Goal: Use online tool/utility: Utilize a website feature to perform a specific function

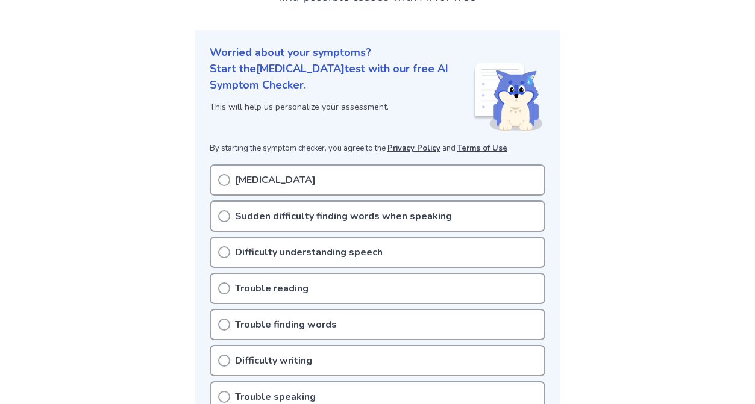
scroll to position [125, 0]
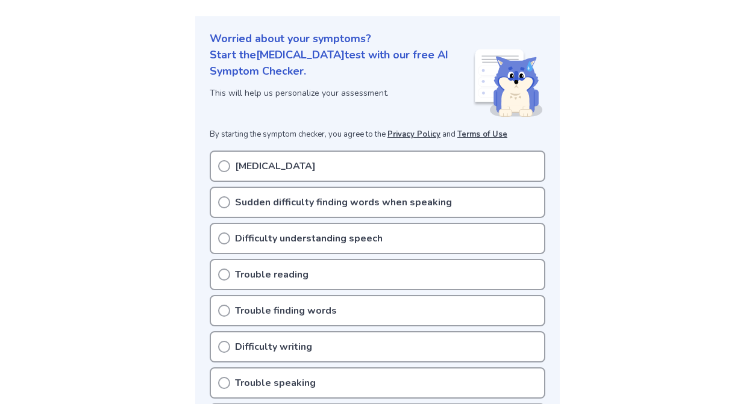
click at [224, 204] on icon at bounding box center [224, 202] width 12 height 12
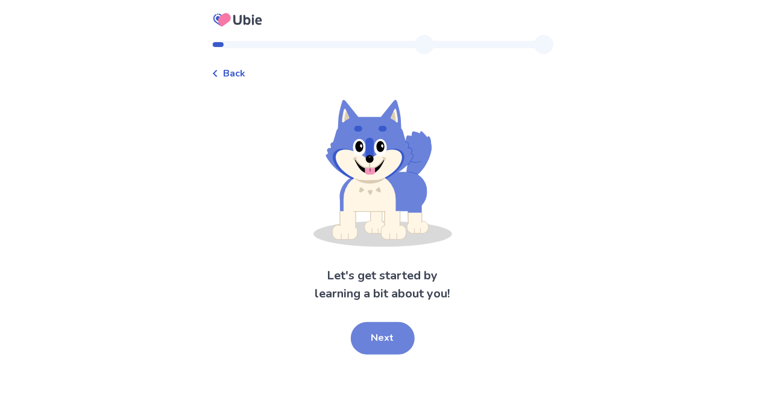
click at [386, 338] on button "Next" at bounding box center [383, 338] width 64 height 33
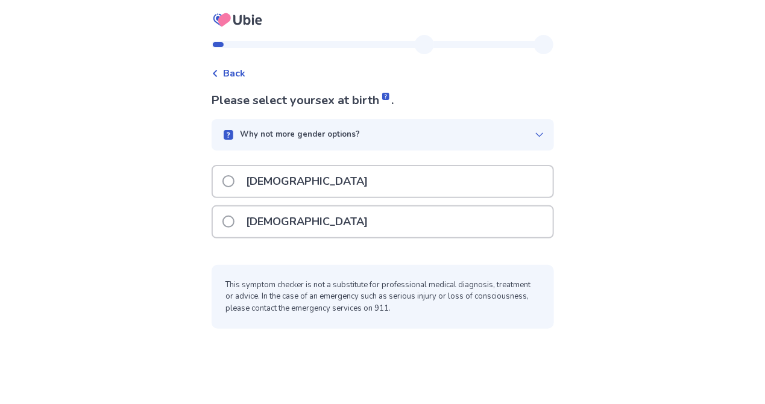
click at [234, 219] on span at bounding box center [228, 222] width 12 height 12
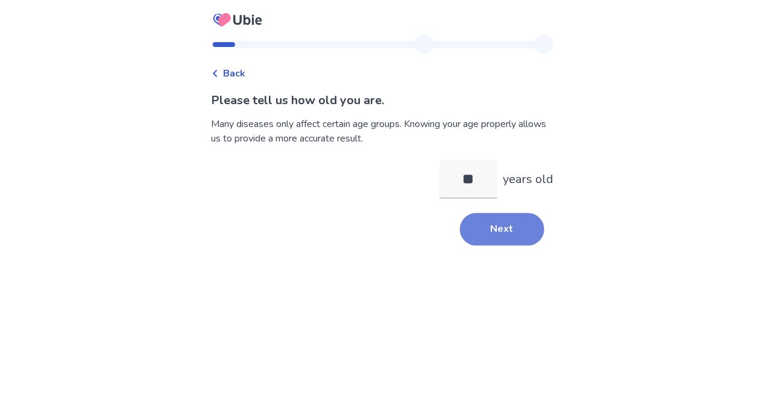
type input "**"
click at [488, 234] on button "Next" at bounding box center [502, 229] width 84 height 33
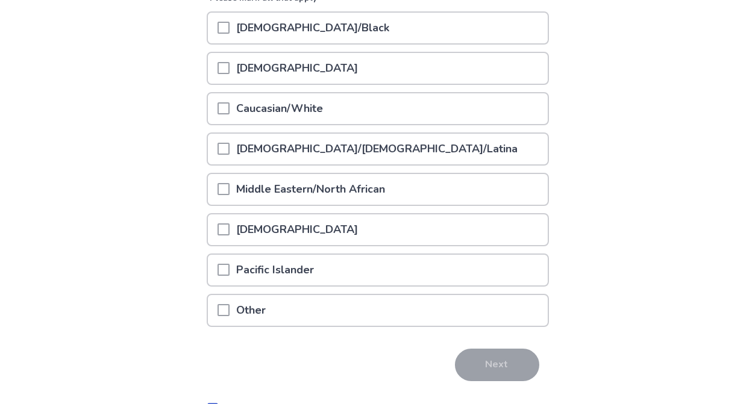
scroll to position [176, 0]
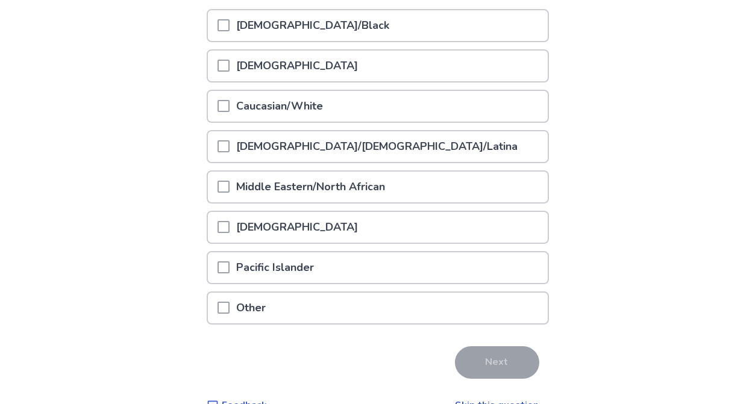
click at [230, 104] on span at bounding box center [224, 106] width 12 height 12
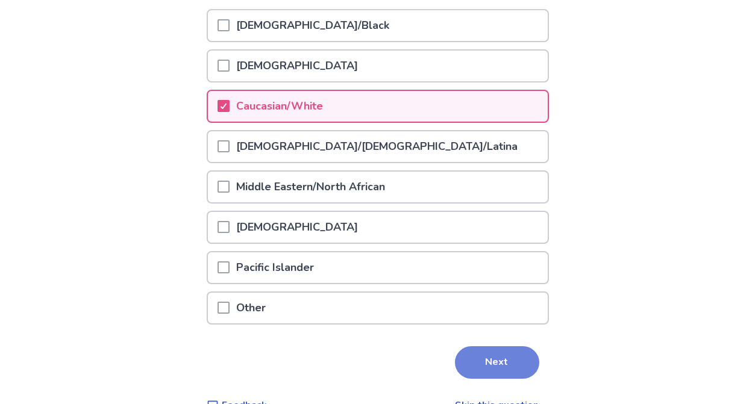
click at [481, 354] on button "Next" at bounding box center [497, 363] width 84 height 33
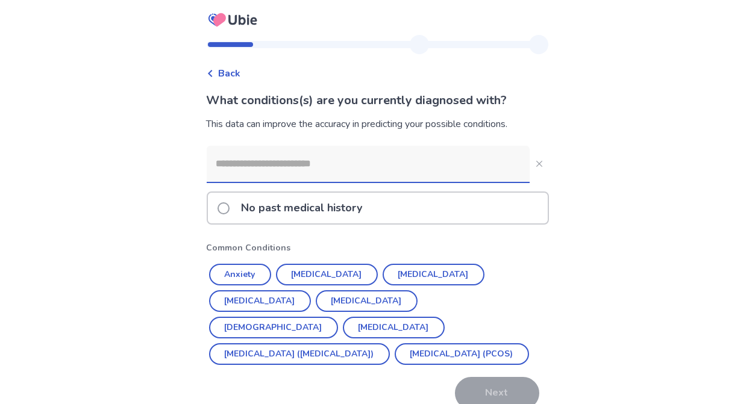
click at [230, 206] on span at bounding box center [224, 208] width 12 height 12
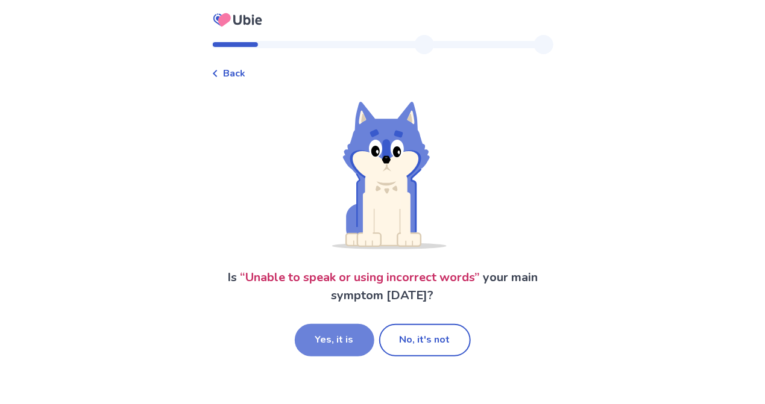
click at [333, 339] on button "Yes, it is" at bounding box center [335, 340] width 80 height 33
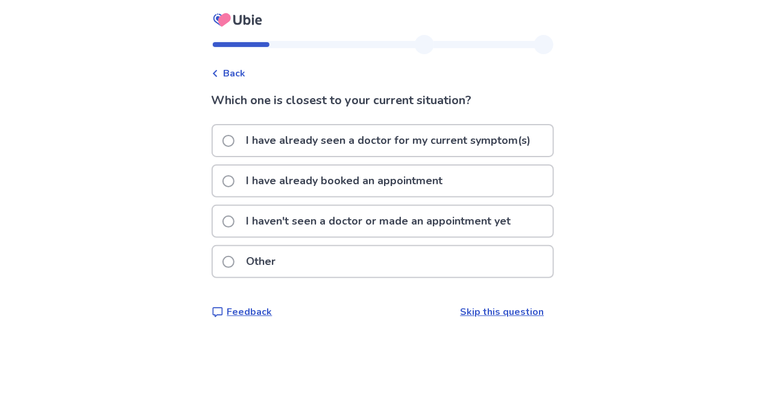
click at [234, 228] on span at bounding box center [228, 222] width 12 height 12
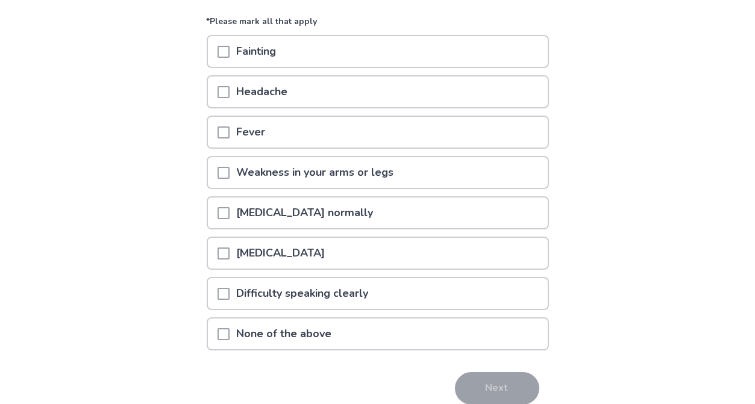
scroll to position [117, 0]
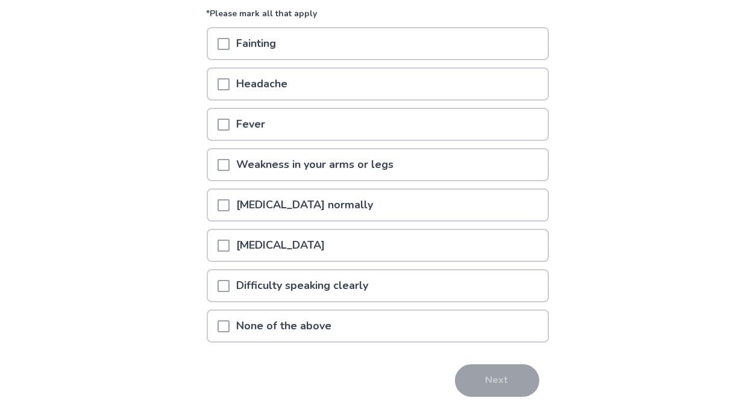
click at [230, 41] on span at bounding box center [224, 44] width 12 height 12
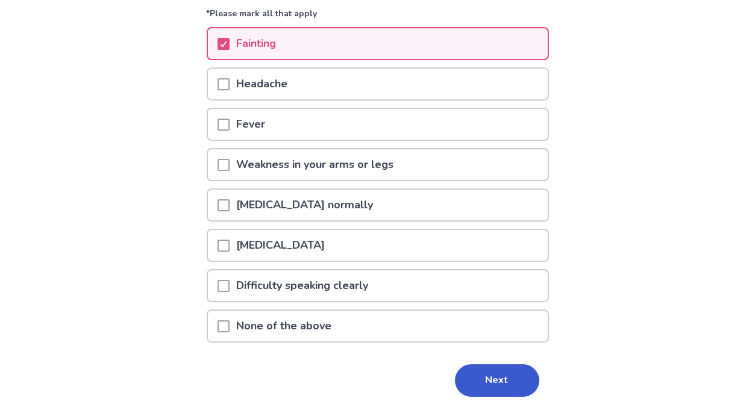
click at [230, 204] on span at bounding box center [224, 205] width 12 height 12
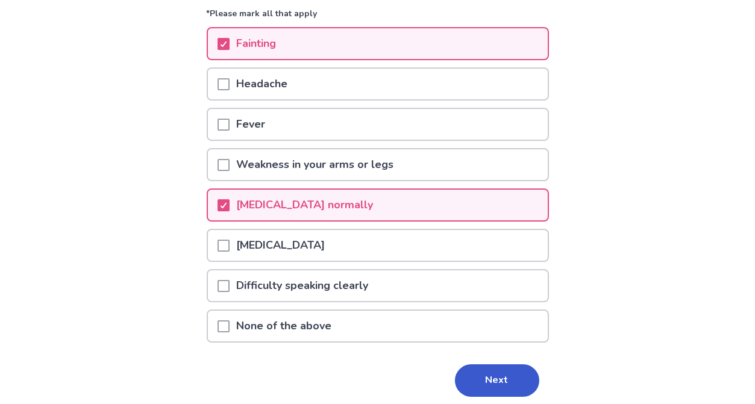
click at [230, 246] on span at bounding box center [224, 246] width 12 height 12
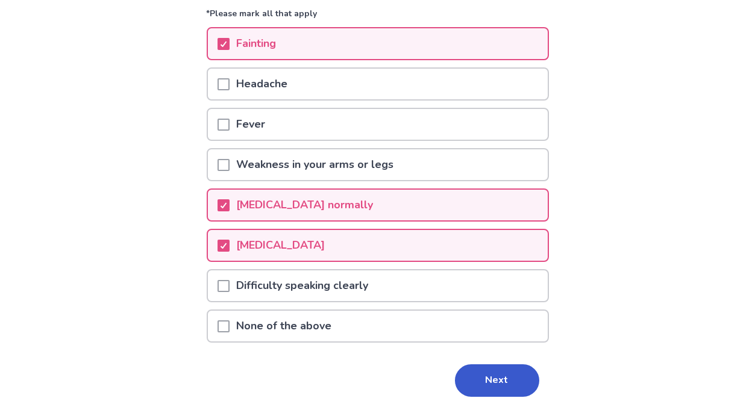
click at [230, 160] on span at bounding box center [224, 165] width 12 height 12
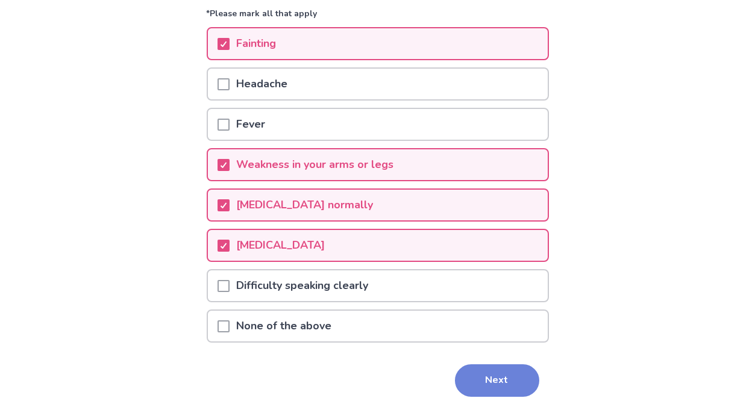
click at [481, 378] on button "Next" at bounding box center [497, 381] width 84 height 33
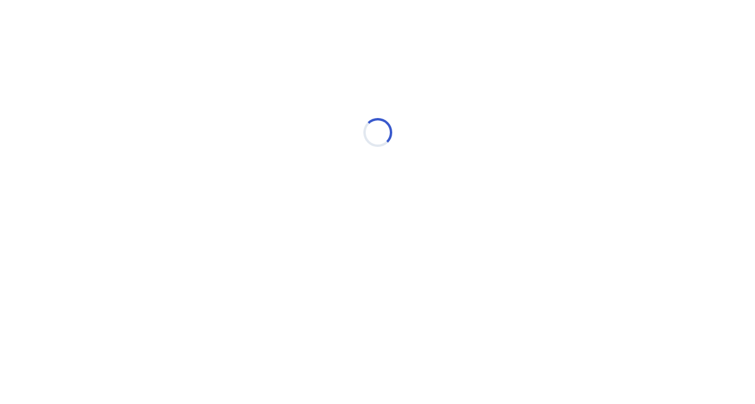
scroll to position [0, 0]
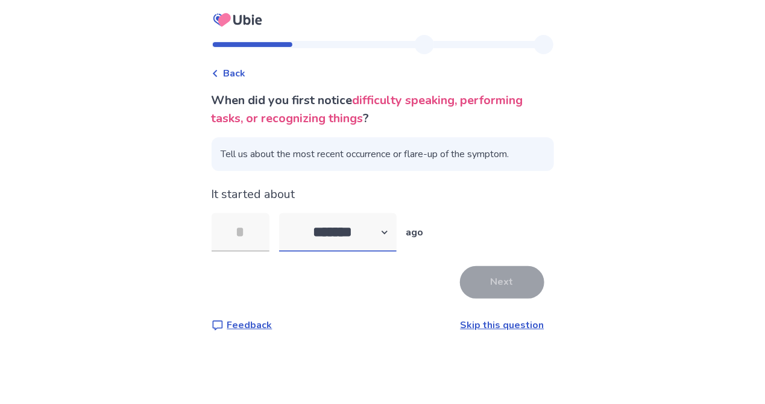
click at [397, 245] on select "******* ****** ******* ******** *******" at bounding box center [338, 232] width 118 height 39
click at [291, 227] on select "******* ****** ******* ******** *******" at bounding box center [338, 232] width 118 height 39
click at [397, 246] on select "******* ****** ******* ******** *******" at bounding box center [338, 232] width 118 height 39
select select "*"
click at [291, 227] on select "******* ****** ******* ******** *******" at bounding box center [338, 232] width 118 height 39
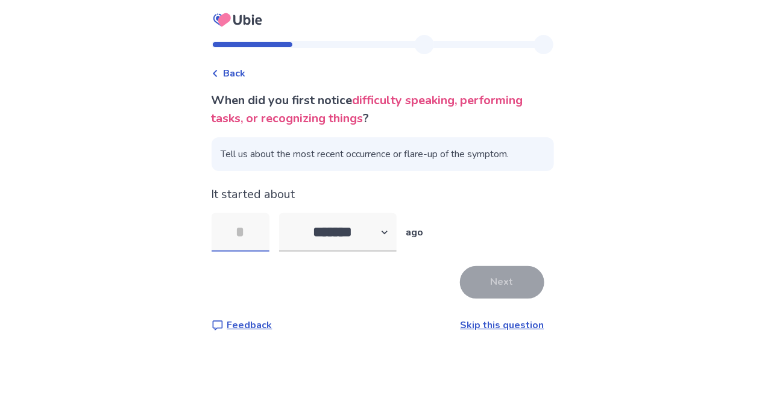
drag, startPoint x: 254, startPoint y: 245, endPoint x: 243, endPoint y: 243, distance: 11.5
click at [243, 243] on input "tel" at bounding box center [241, 232] width 58 height 39
type input "*"
click at [509, 298] on button "Next" at bounding box center [502, 282] width 84 height 33
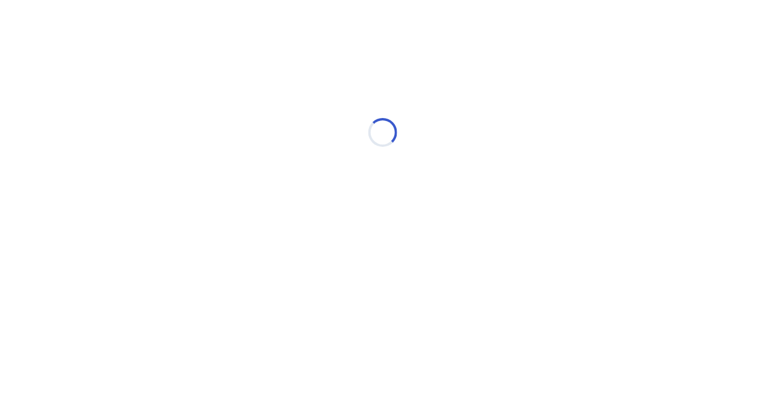
select select "*"
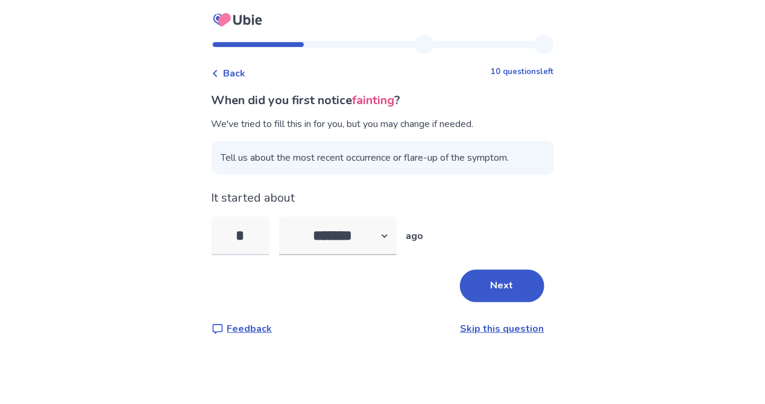
drag, startPoint x: 260, startPoint y: 249, endPoint x: 246, endPoint y: 249, distance: 13.9
click at [246, 249] on input "*" at bounding box center [241, 236] width 58 height 39
click at [395, 247] on select "******* ****** ******* ******** *******" at bounding box center [338, 236] width 118 height 39
type input "**"
click at [500, 303] on button "Next" at bounding box center [502, 286] width 84 height 33
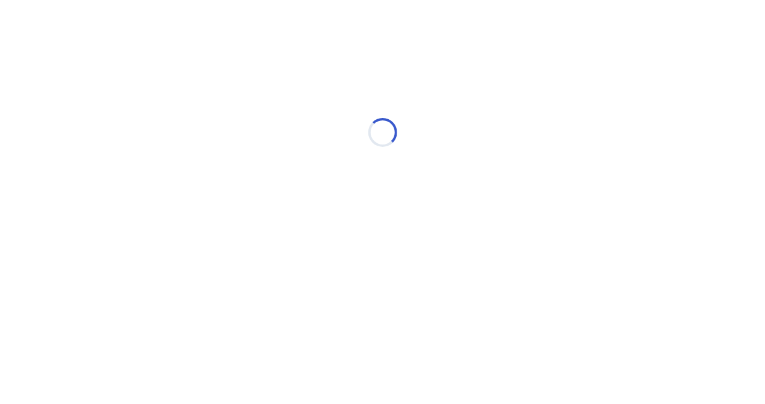
select select "*"
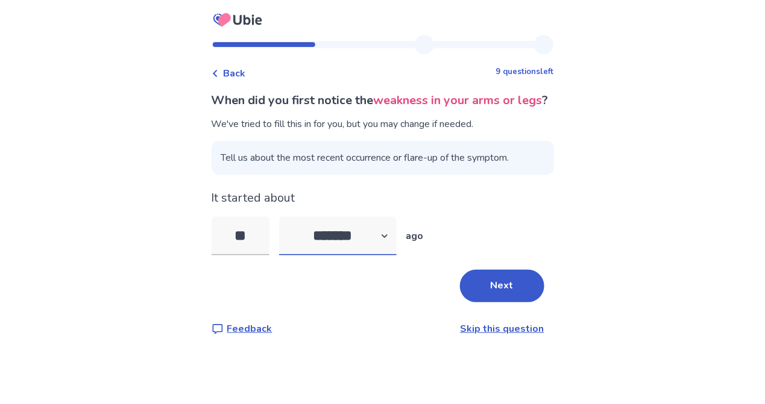
click at [395, 256] on select "******* ****** ******* ******** *******" at bounding box center [338, 236] width 118 height 39
click at [291, 249] on select "******* ****** ******* ******** *******" at bounding box center [338, 236] width 118 height 39
drag, startPoint x: 265, startPoint y: 266, endPoint x: 240, endPoint y: 264, distance: 24.8
click at [240, 256] on input "**" at bounding box center [241, 236] width 58 height 39
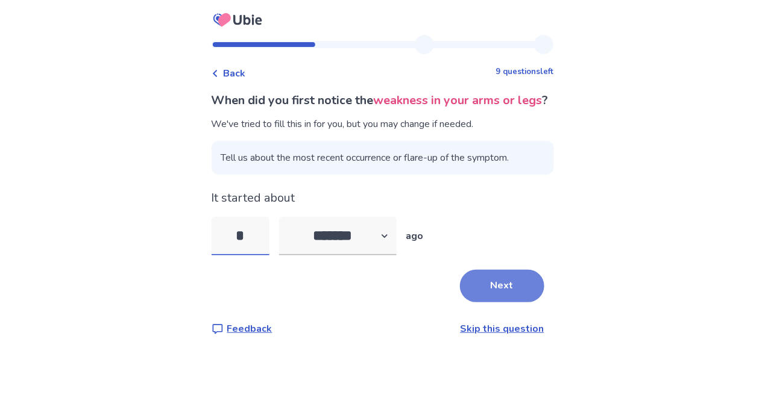
type input "*"
click at [501, 303] on button "Next" at bounding box center [502, 286] width 84 height 33
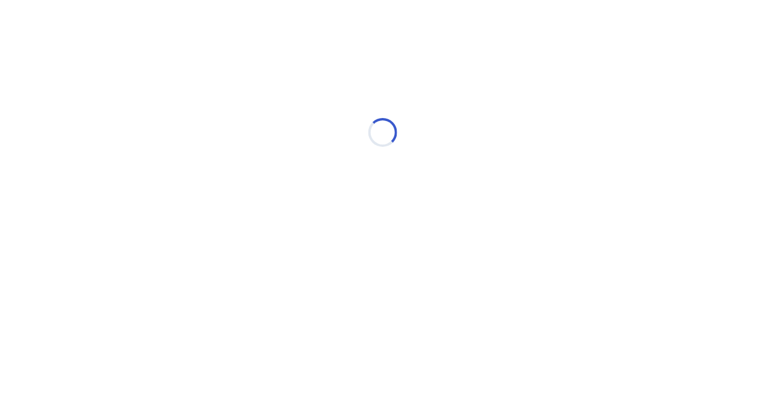
select select "*"
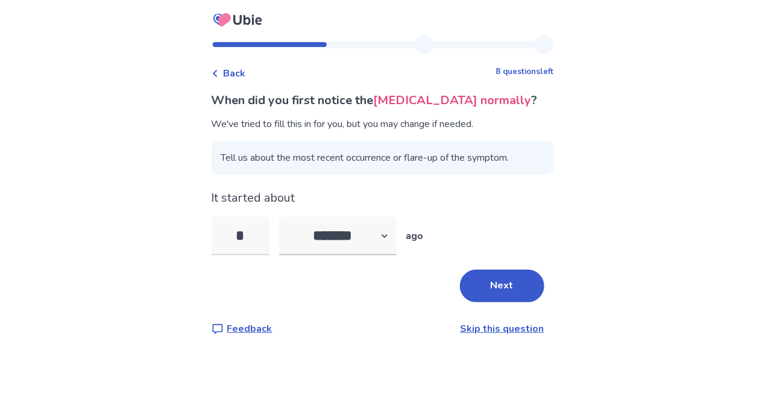
drag, startPoint x: 262, startPoint y: 266, endPoint x: 230, endPoint y: 266, distance: 31.3
click at [230, 256] on input "*" at bounding box center [241, 236] width 58 height 39
type input "*"
click at [464, 303] on button "Next" at bounding box center [502, 286] width 84 height 33
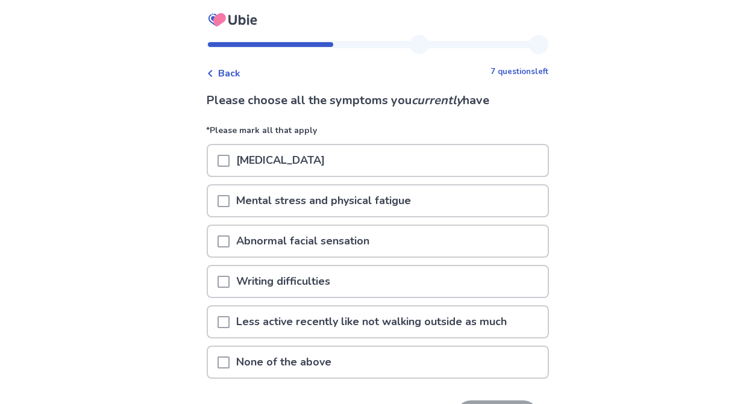
click at [230, 160] on span at bounding box center [224, 161] width 12 height 12
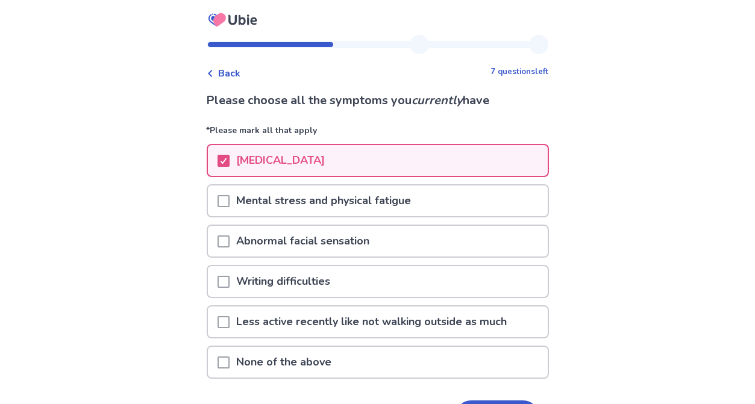
click at [230, 239] on span at bounding box center [224, 242] width 12 height 12
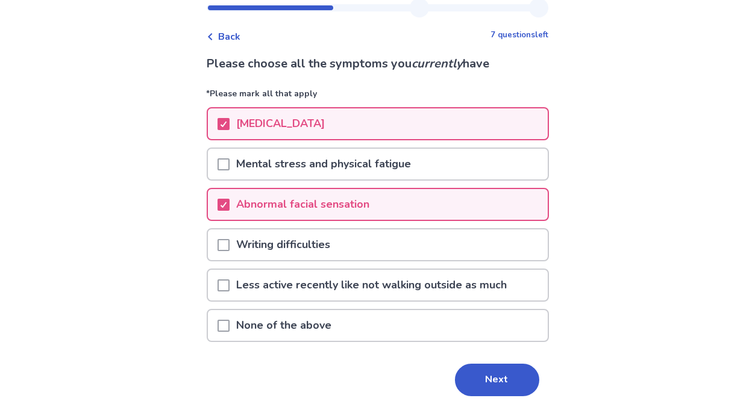
scroll to position [50, 0]
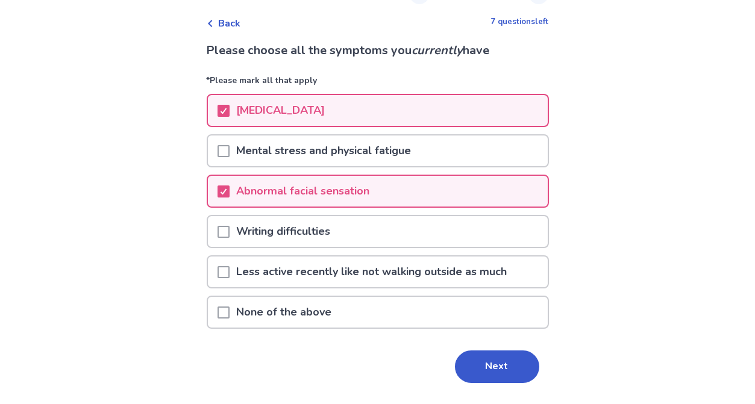
click at [230, 226] on span at bounding box center [224, 232] width 12 height 12
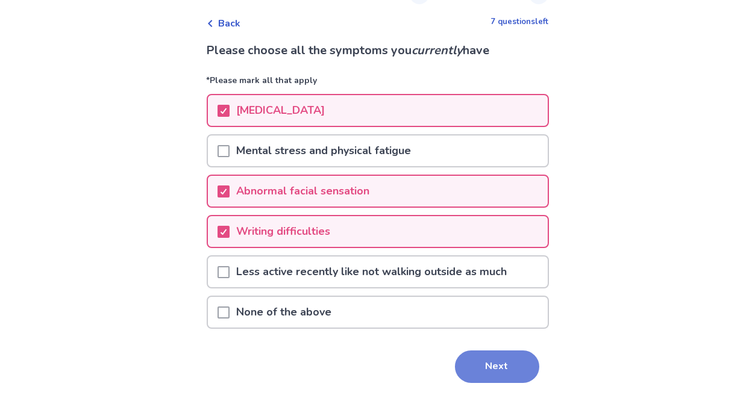
click at [471, 359] on button "Next" at bounding box center [497, 367] width 84 height 33
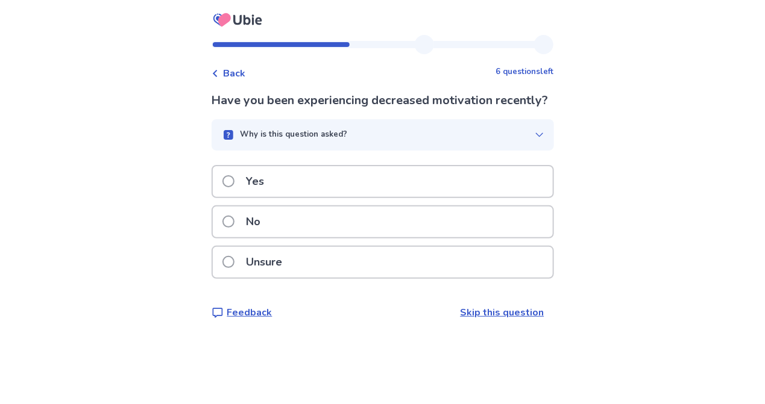
click at [234, 187] on span at bounding box center [228, 181] width 12 height 12
click at [234, 180] on span at bounding box center [228, 181] width 12 height 12
click at [234, 181] on span at bounding box center [228, 181] width 12 height 12
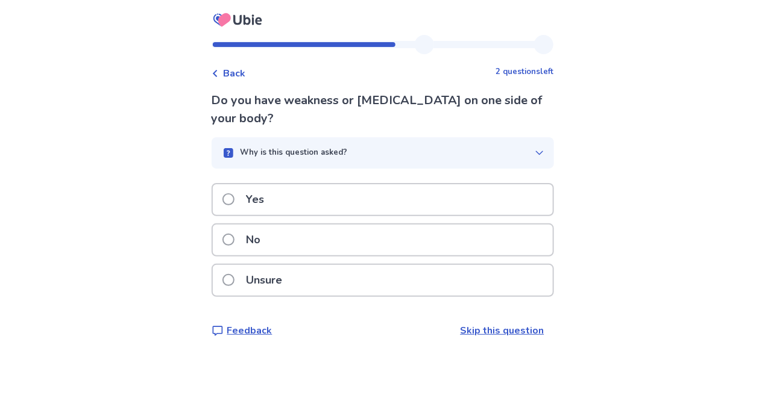
click at [234, 237] on span at bounding box center [228, 240] width 12 height 12
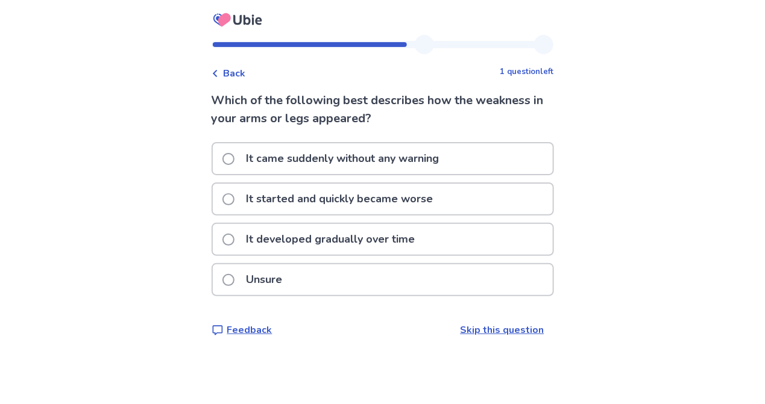
click at [234, 239] on span at bounding box center [228, 240] width 12 height 12
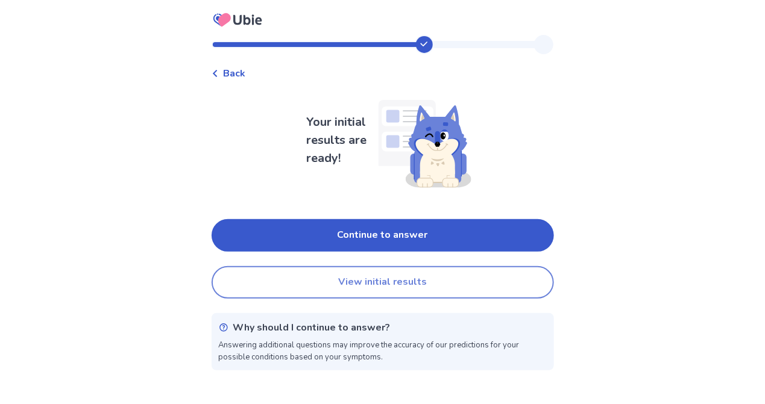
click at [396, 280] on button "View initial results" at bounding box center [383, 282] width 342 height 33
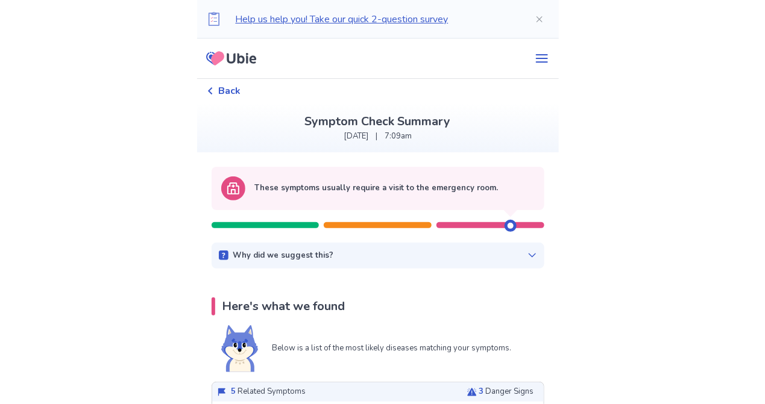
scroll to position [58, 0]
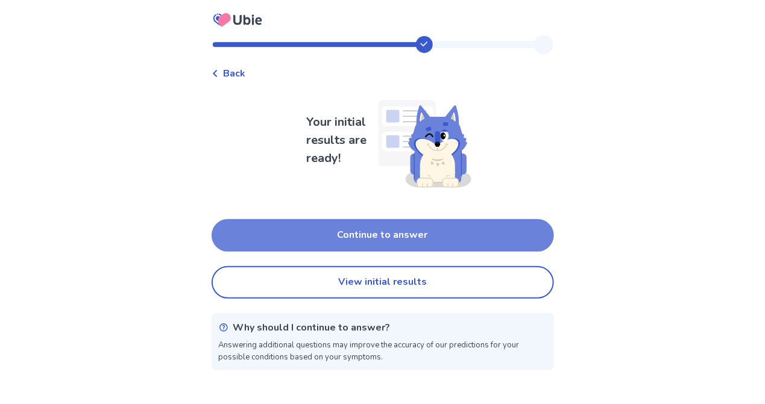
click at [400, 233] on button "Continue to answer" at bounding box center [383, 235] width 342 height 33
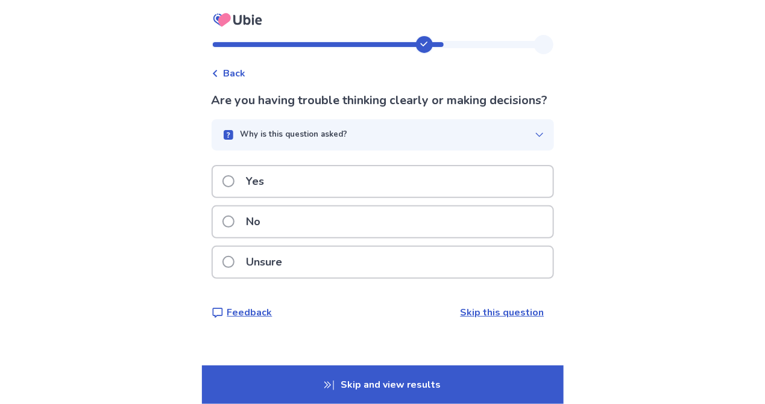
click at [234, 187] on span at bounding box center [228, 181] width 12 height 12
click at [234, 177] on span at bounding box center [228, 181] width 12 height 12
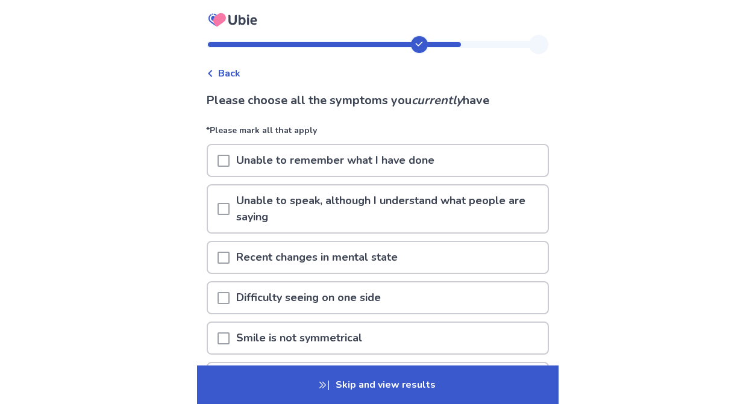
click at [230, 212] on span at bounding box center [224, 209] width 12 height 12
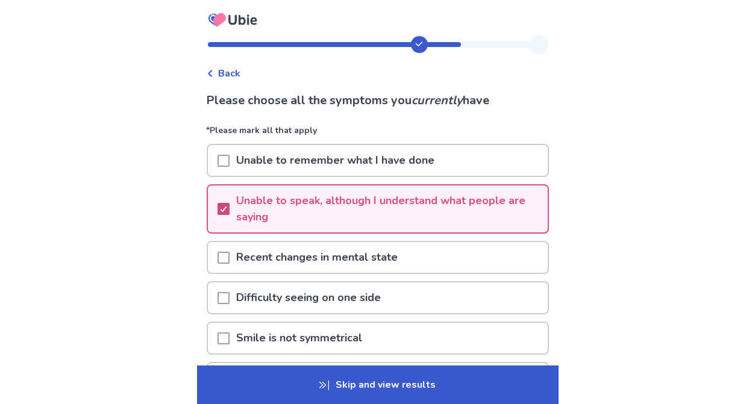
click at [227, 207] on icon at bounding box center [223, 209] width 7 height 6
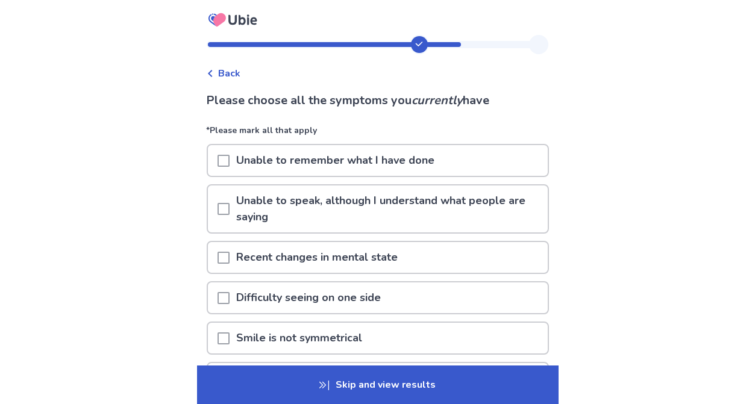
click at [230, 254] on span at bounding box center [224, 258] width 12 height 12
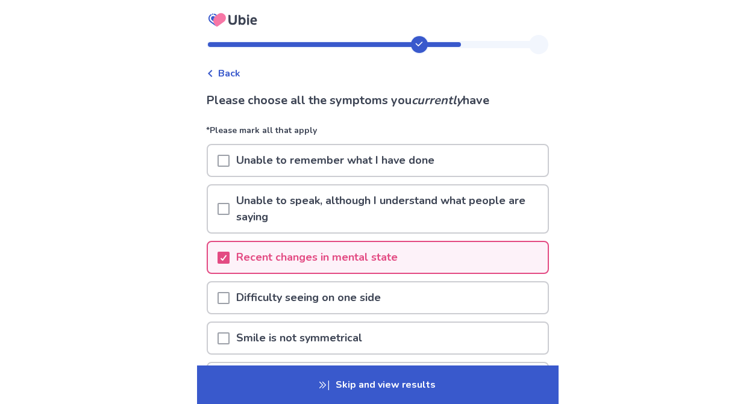
click at [366, 384] on p "Skip and view results" at bounding box center [378, 385] width 362 height 39
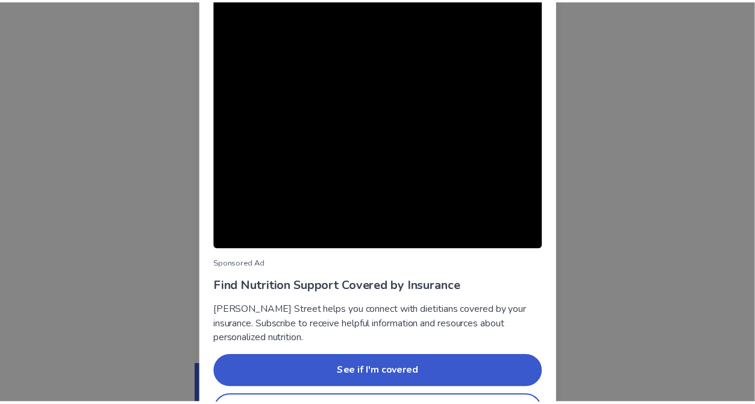
scroll to position [97, 0]
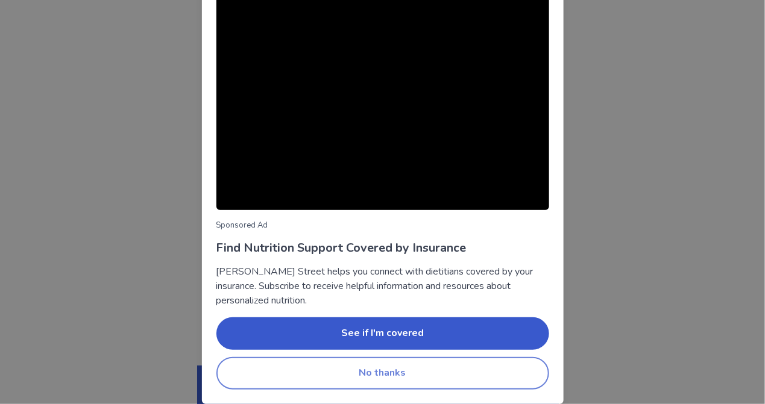
click at [446, 373] on button "No thanks" at bounding box center [382, 373] width 333 height 33
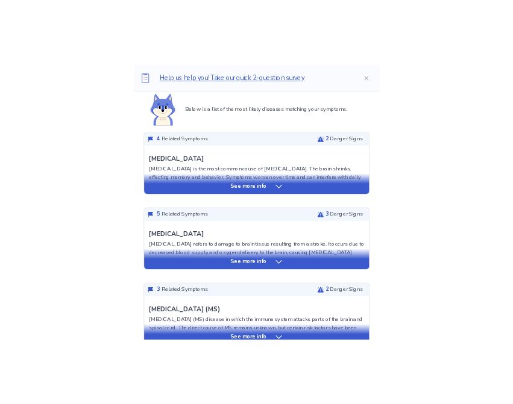
scroll to position [271, 0]
